Goal: Transaction & Acquisition: Book appointment/travel/reservation

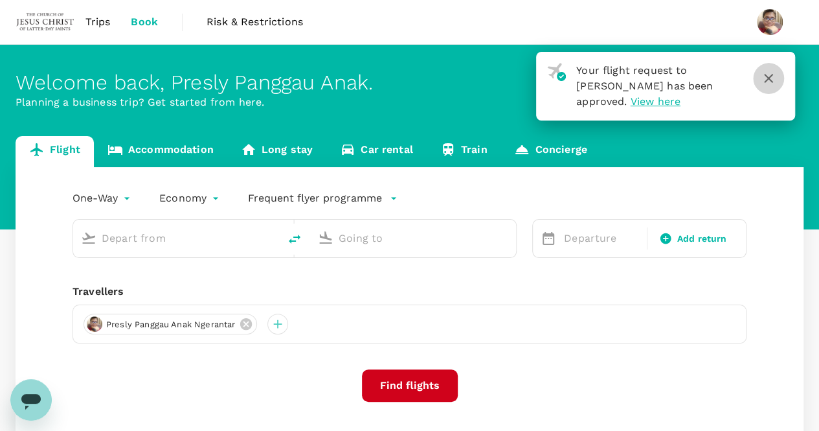
click at [766, 77] on icon "button" at bounding box center [769, 79] width 16 height 16
click at [187, 244] on input "text" at bounding box center [177, 238] width 150 height 20
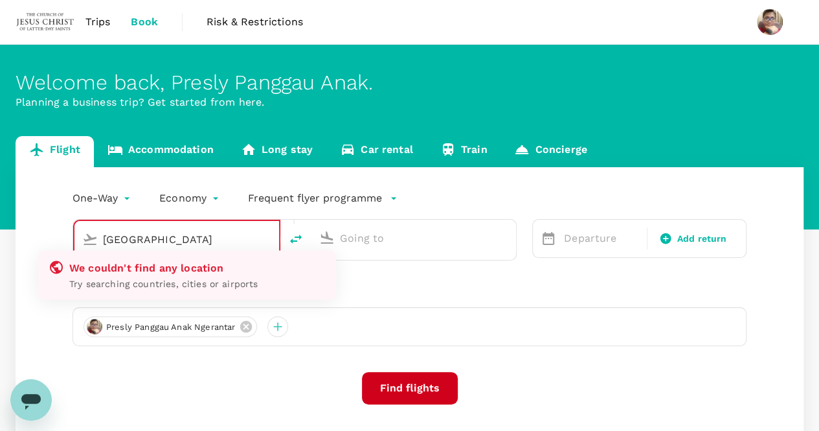
type input "[GEOGRAPHIC_DATA]"
click at [537, 297] on div "Travellers" at bounding box center [410, 294] width 674 height 16
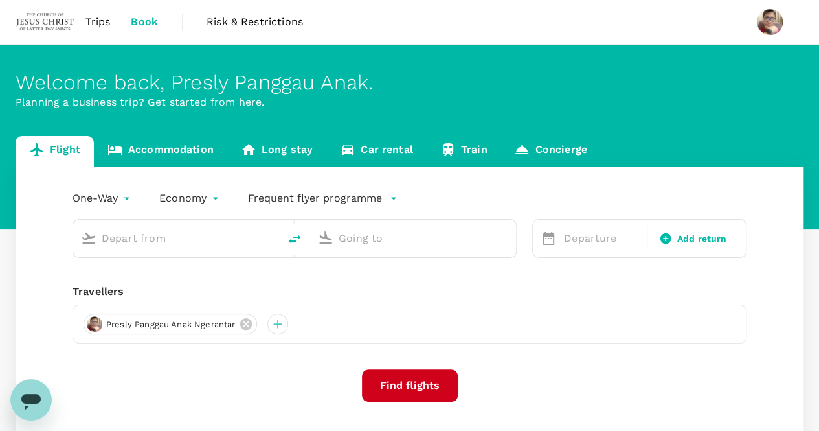
click at [186, 240] on input "text" at bounding box center [177, 238] width 150 height 20
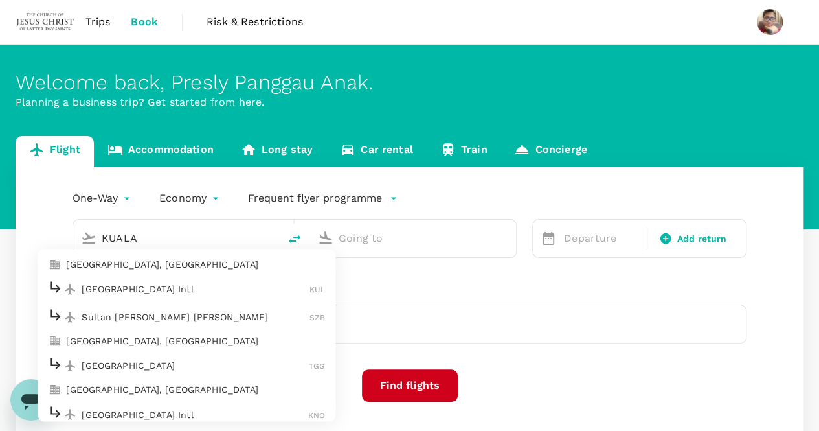
click at [181, 291] on p "[GEOGRAPHIC_DATA] Intl" at bounding box center [196, 288] width 228 height 13
type input "Kuala Lumpur Intl ([GEOGRAPHIC_DATA])"
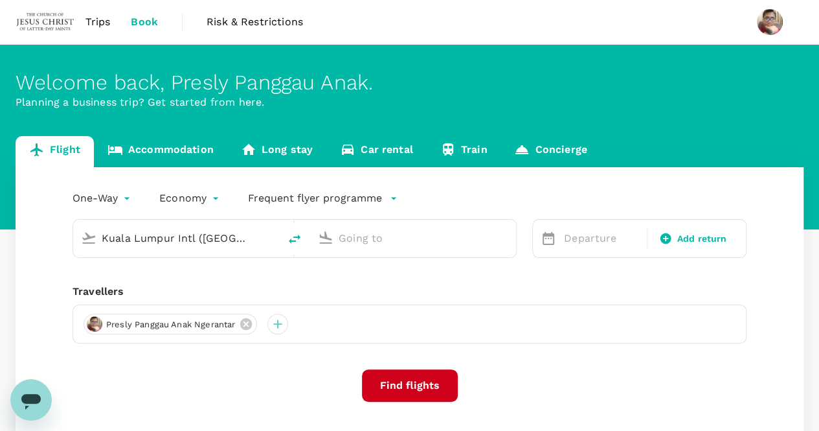
click at [381, 235] on input "text" at bounding box center [414, 238] width 150 height 20
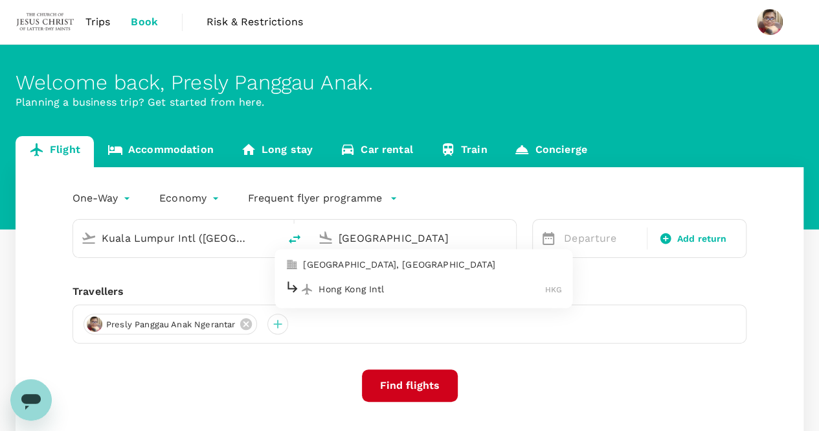
click at [397, 284] on p "Hong Kong Intl" at bounding box center [432, 288] width 227 height 13
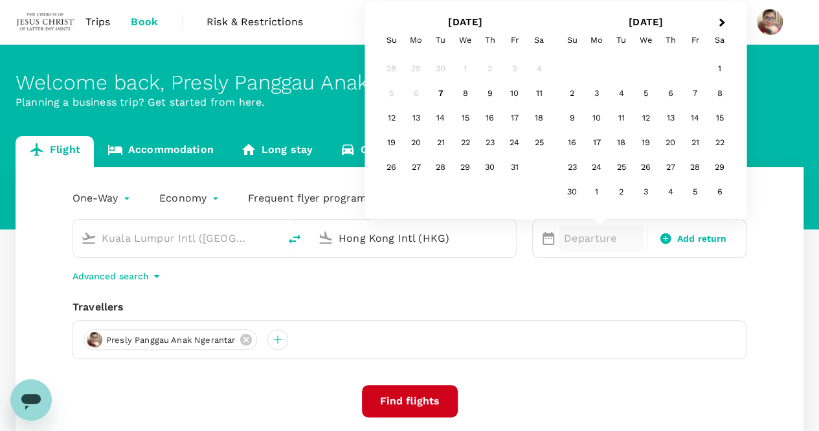
type input "Hong Kong Intl (HKG)"
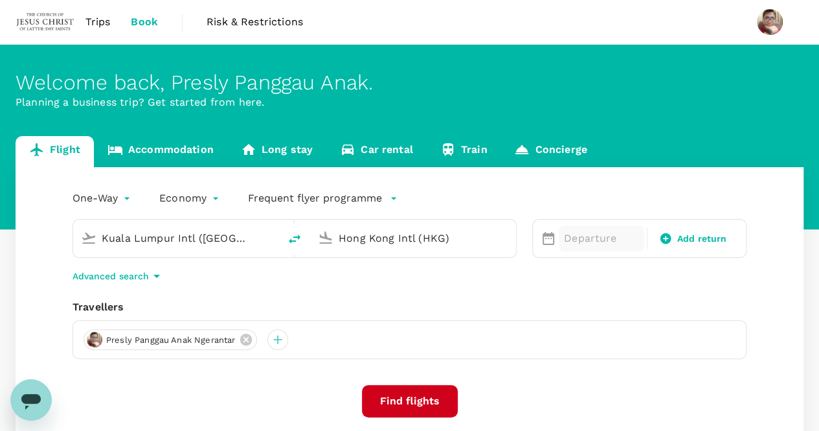
click at [606, 241] on p "Departure" at bounding box center [601, 239] width 75 height 16
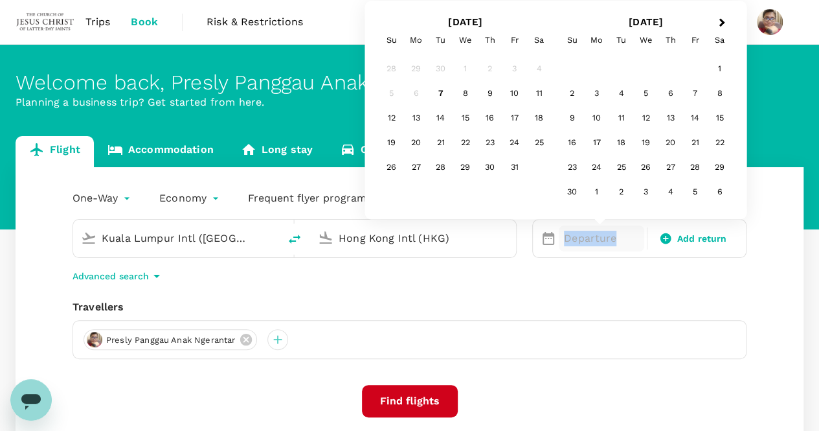
click at [606, 241] on p "Departure" at bounding box center [601, 239] width 75 height 16
click at [465, 146] on div "22" at bounding box center [465, 143] width 25 height 25
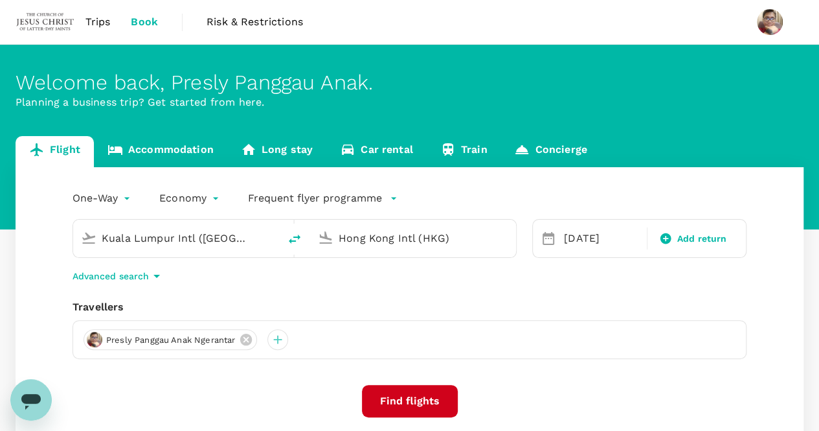
click at [551, 294] on div "One-Way oneway Economy economy Frequent flyer programme [GEOGRAPHIC_DATA] Intl …" at bounding box center [410, 315] width 788 height 297
click at [712, 242] on span "Add return" at bounding box center [702, 239] width 50 height 14
type input "roundtrip"
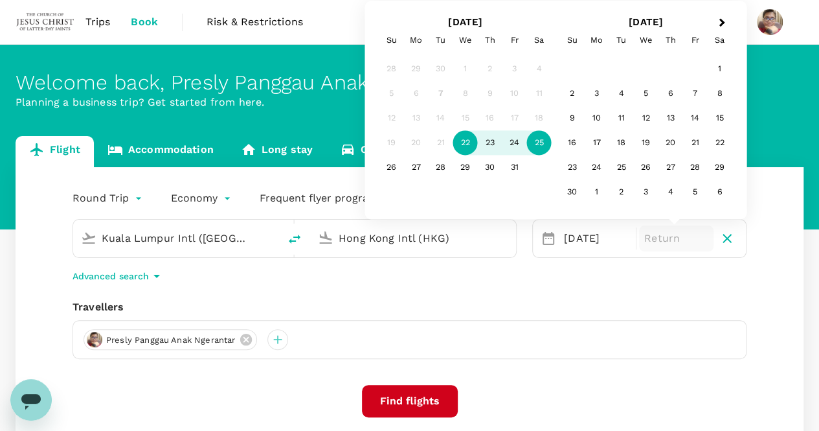
click at [541, 142] on div "25" at bounding box center [539, 143] width 25 height 25
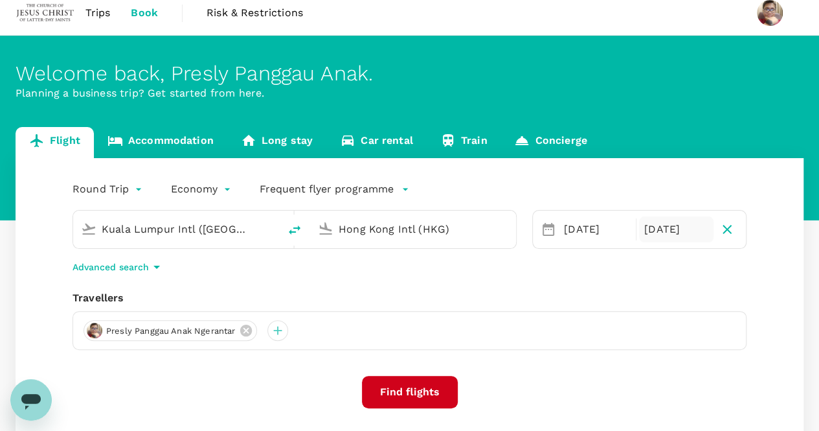
scroll to position [113, 0]
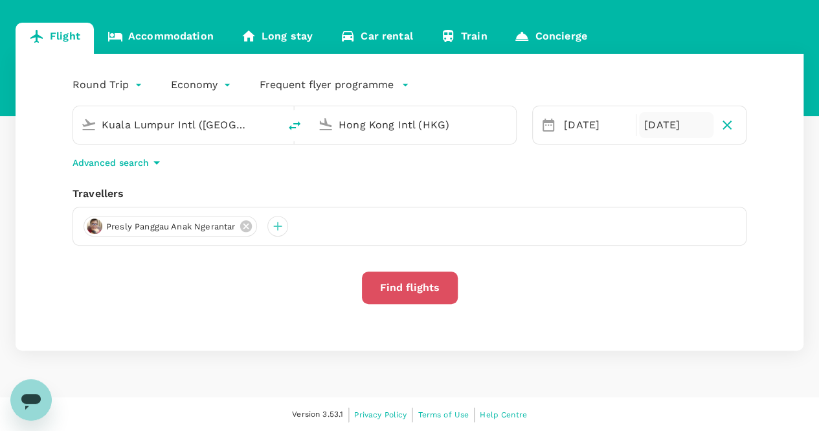
click at [425, 288] on button "Find flights" at bounding box center [410, 287] width 96 height 32
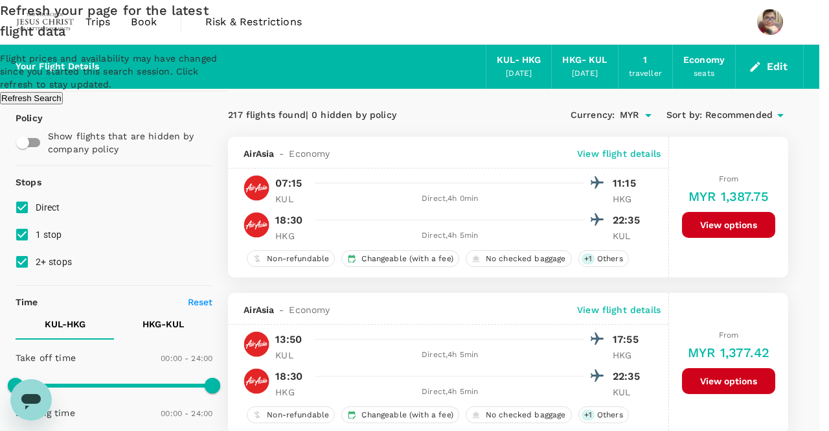
click at [63, 104] on button "Refresh Search" at bounding box center [31, 98] width 63 height 12
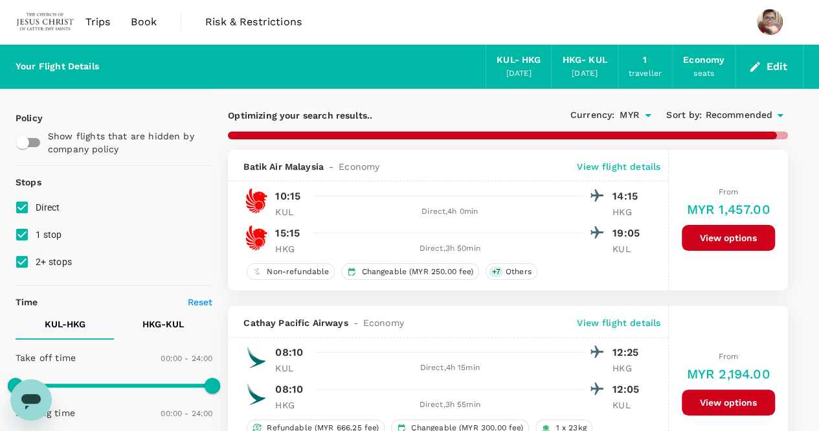
type input "1165"
